Goal: Task Accomplishment & Management: Complete application form

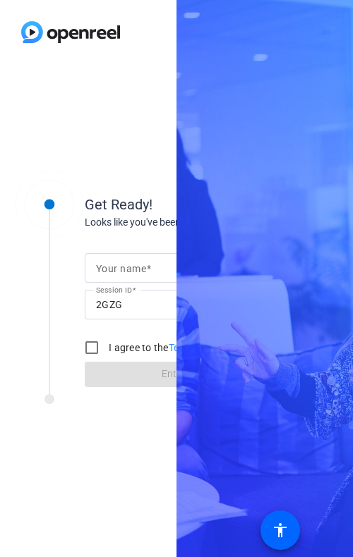
click at [116, 273] on mat-label "Your name" at bounding box center [121, 268] width 50 height 11
click at [116, 273] on input "Your name" at bounding box center [173, 268] width 154 height 17
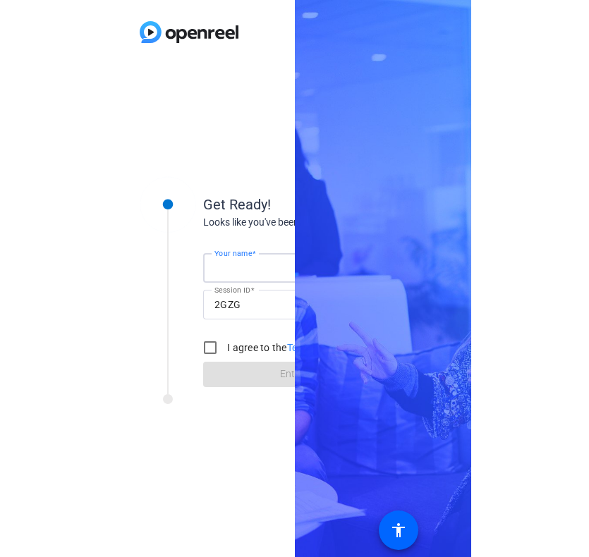
scroll to position [0, 73]
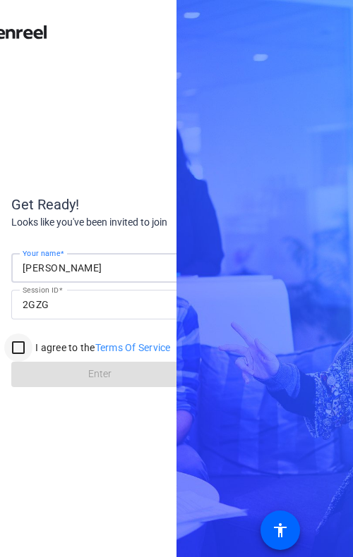
type input "[PERSON_NAME]"
click at [19, 346] on input "I agree to the Terms Of Service" at bounding box center [18, 348] width 28 height 28
checkbox input "true"
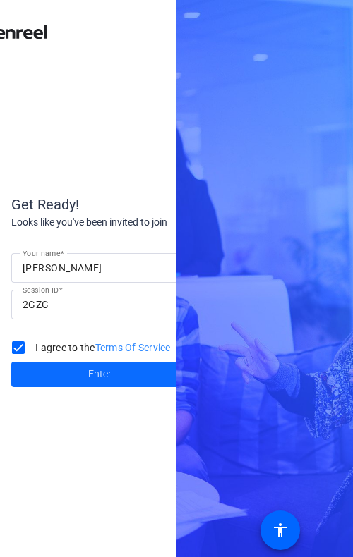
click at [130, 375] on span at bounding box center [99, 375] width 176 height 34
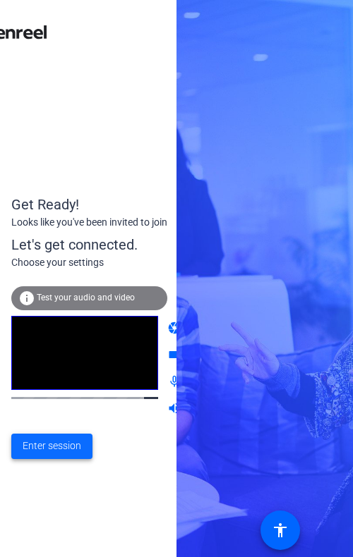
click at [48, 445] on span "Enter session" at bounding box center [52, 446] width 59 height 15
